Goal: Download file/media

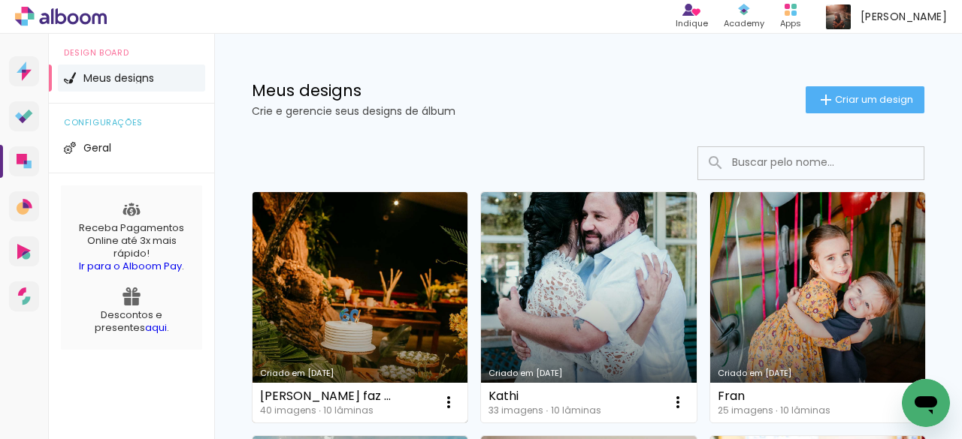
click at [365, 253] on link "Criado em [DATE]" at bounding box center [359, 307] width 215 height 231
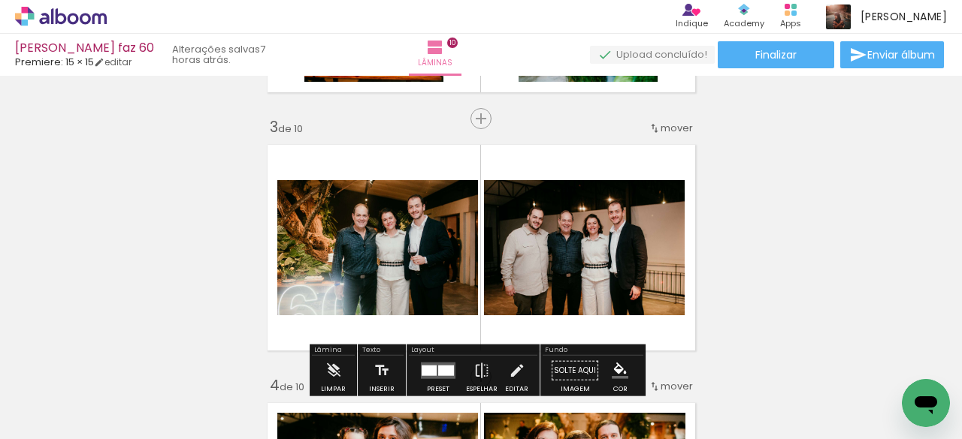
scroll to position [601, 0]
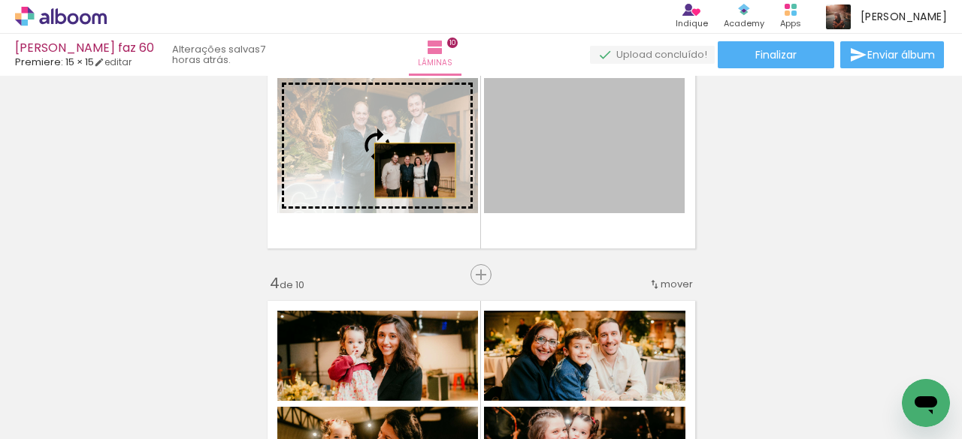
drag, startPoint x: 595, startPoint y: 188, endPoint x: 409, endPoint y: 171, distance: 187.1
click at [0, 0] on slot at bounding box center [0, 0] width 0 height 0
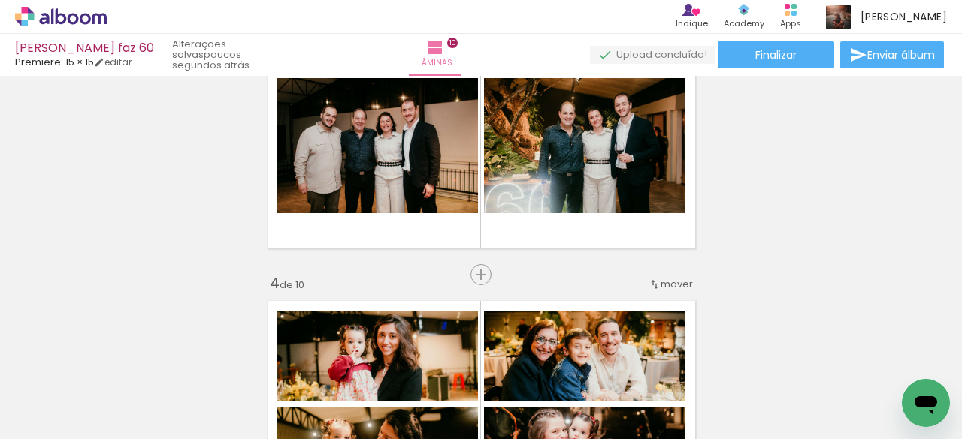
scroll to position [526, 0]
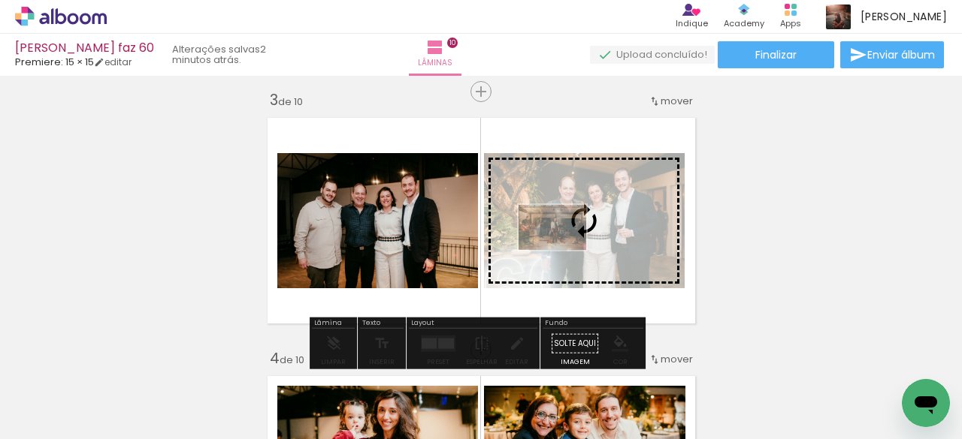
drag, startPoint x: 443, startPoint y: 401, endPoint x: 563, endPoint y: 250, distance: 193.0
click at [563, 250] on quentale-workspace at bounding box center [481, 219] width 962 height 439
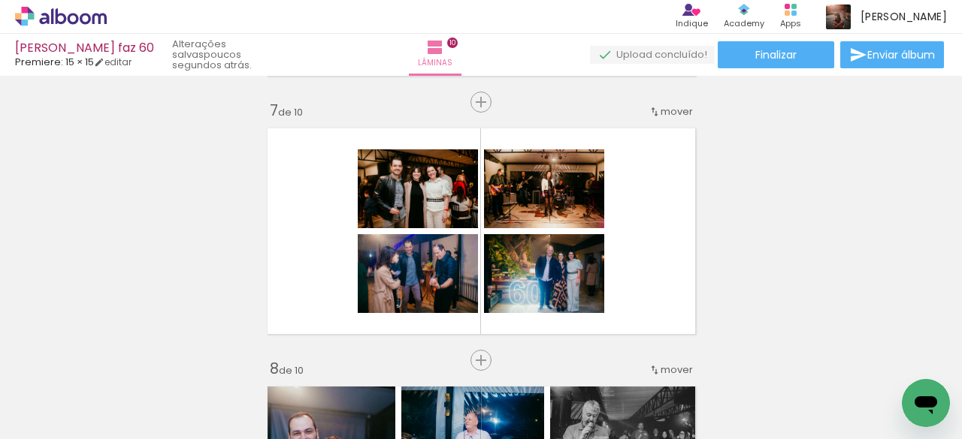
scroll to position [1578, 0]
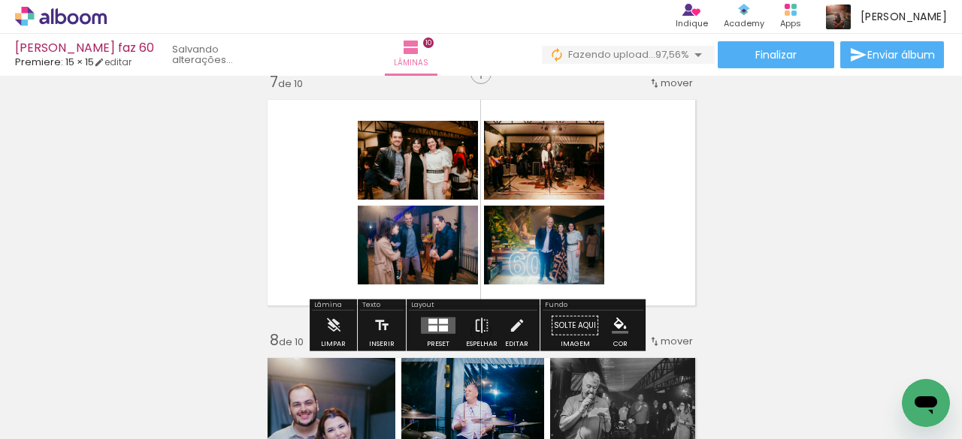
scroll to position [0, 2616]
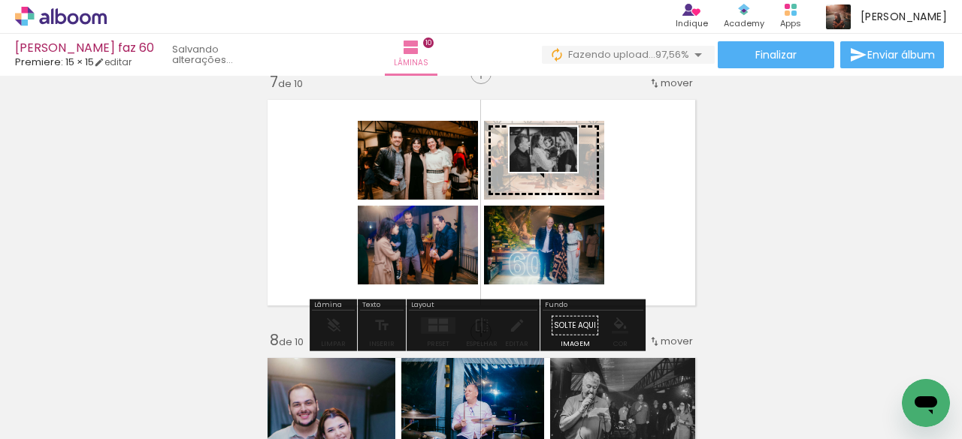
drag, startPoint x: 893, startPoint y: 388, endPoint x: 554, endPoint y: 172, distance: 401.6
click at [554, 172] on quentale-workspace at bounding box center [481, 219] width 962 height 439
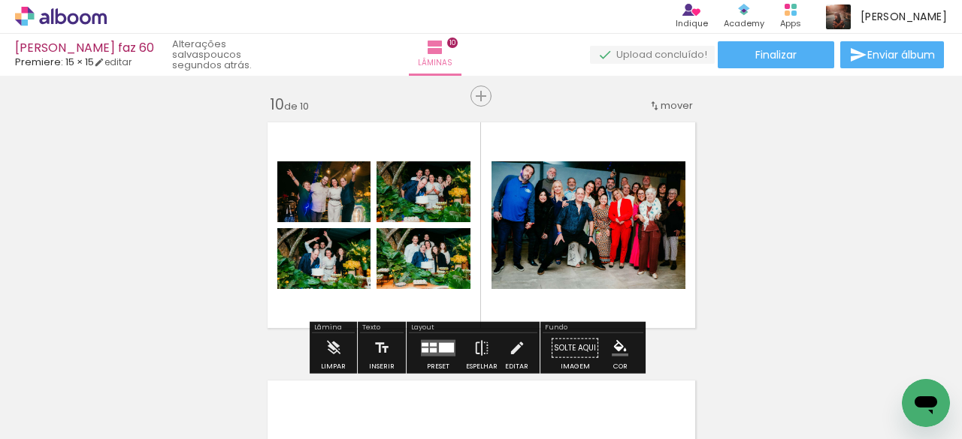
scroll to position [2406, 0]
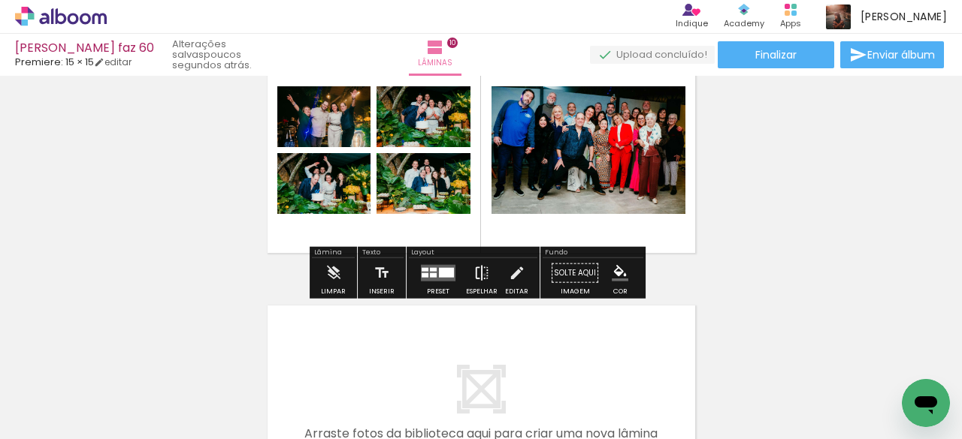
click at [481, 274] on iron-icon at bounding box center [481, 273] width 17 height 30
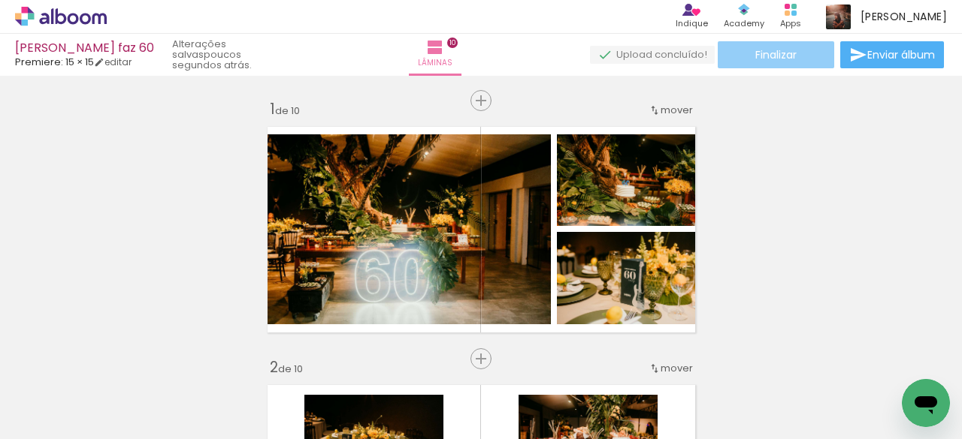
click at [806, 55] on paper-button "Finalizar" at bounding box center [775, 54] width 116 height 27
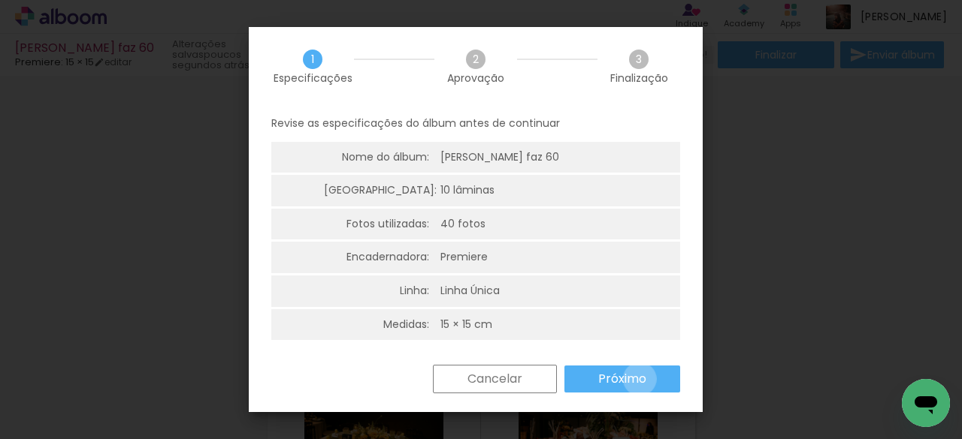
click at [0, 0] on slot "Próximo" at bounding box center [0, 0] width 0 height 0
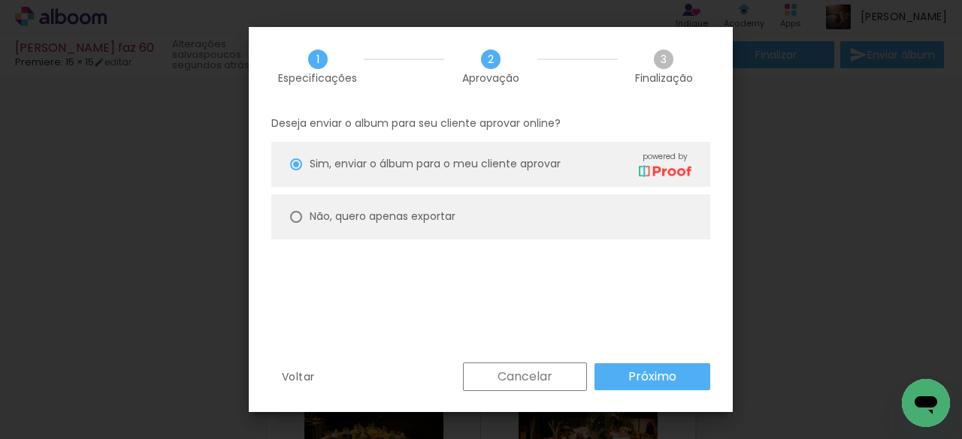
click at [296, 219] on div at bounding box center [296, 217] width 12 height 12
type paper-radio-button "on"
click at [627, 373] on paper-button "Próximo" at bounding box center [652, 377] width 116 height 27
type input "Alta, 300 DPI"
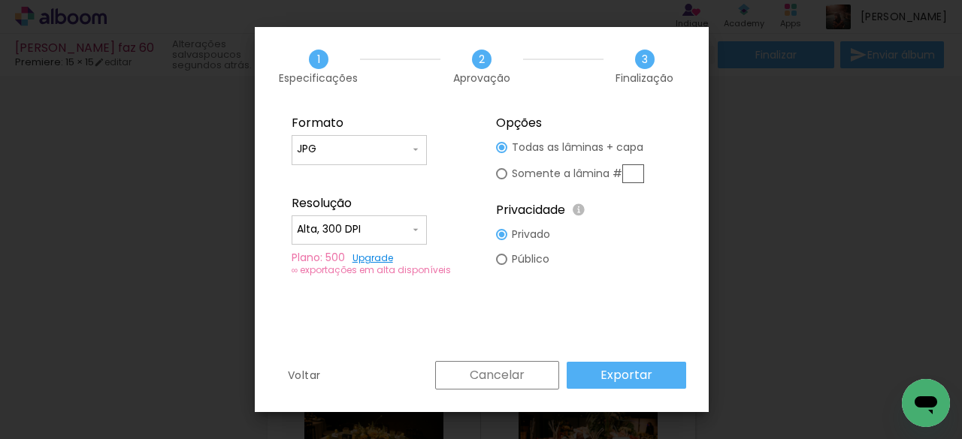
click at [589, 375] on paper-button "Exportar" at bounding box center [625, 375] width 119 height 27
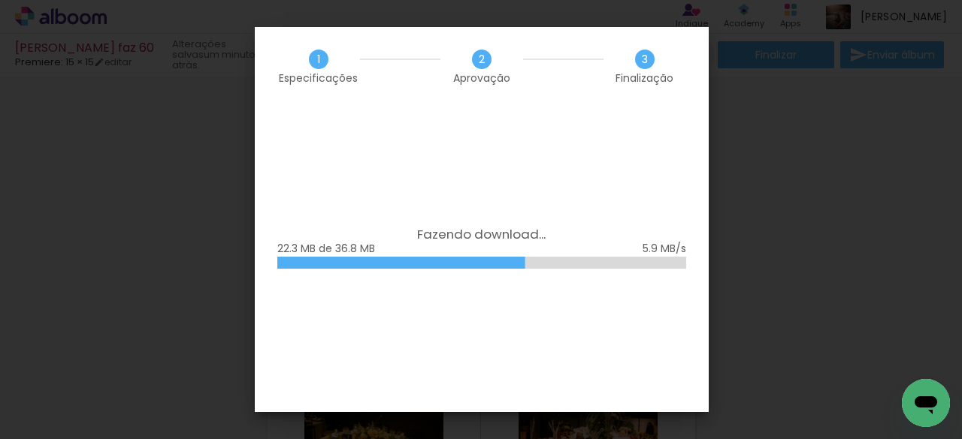
scroll to position [0, 2616]
